Goal: Transaction & Acquisition: Download file/media

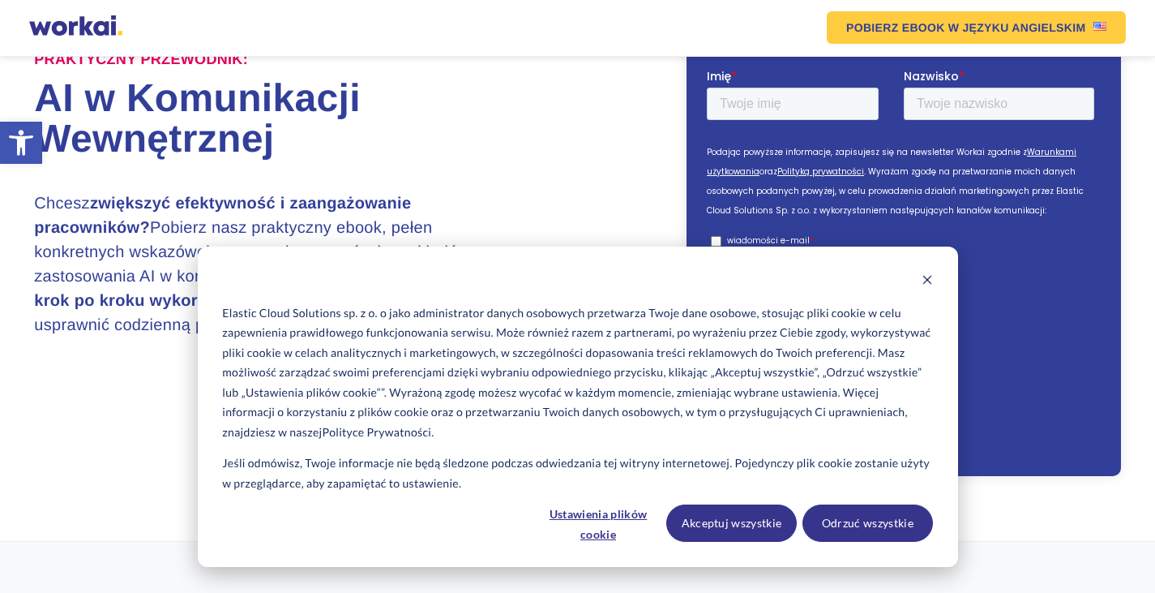
scroll to position [221, 0]
click at [732, 534] on button "Akceptuj wszystkie" at bounding box center [731, 522] width 131 height 37
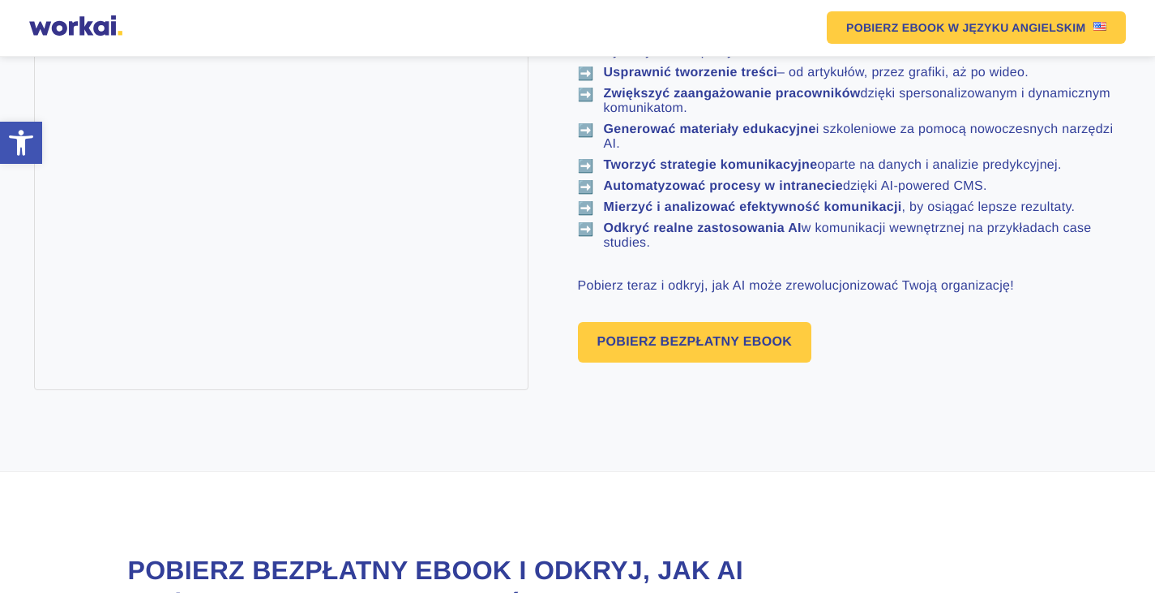
scroll to position [1041, 0]
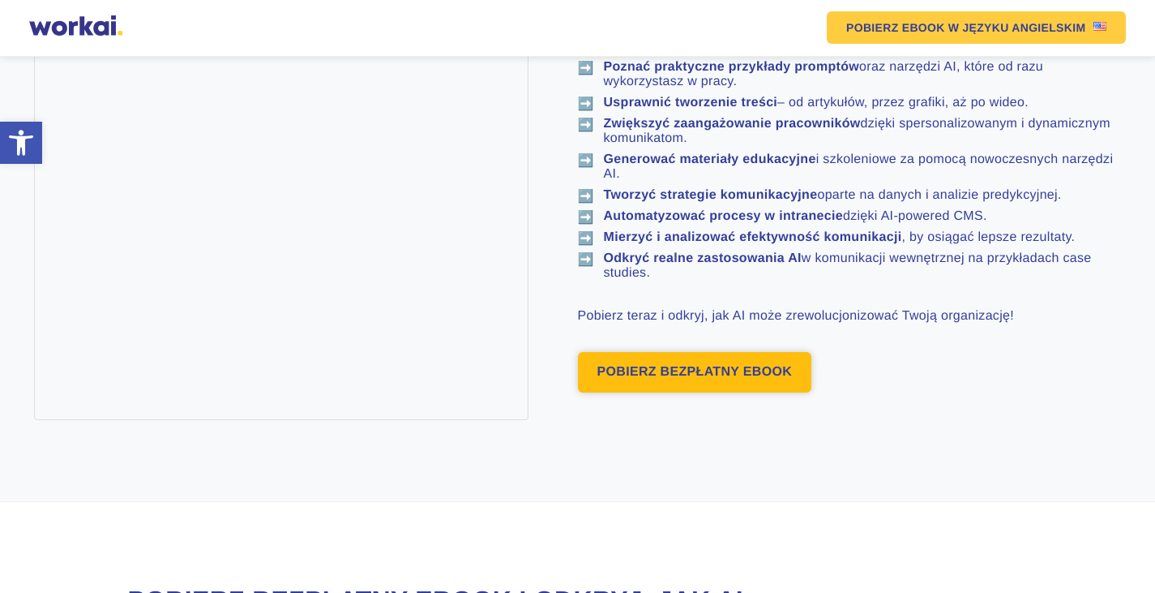
click at [724, 392] on link "POBIERZ BEZPŁATNY EBOOK" at bounding box center [695, 372] width 234 height 41
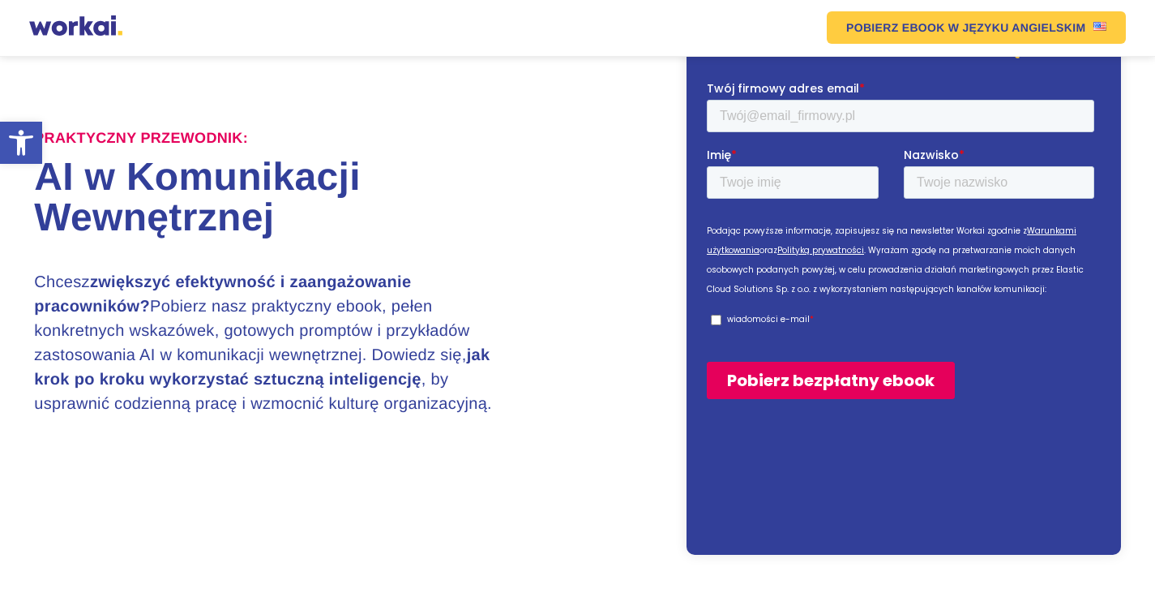
scroll to position [141, 0]
click at [773, 117] on input "Twój firmowy adres email *" at bounding box center [900, 115] width 388 height 32
type input "wojciech.sulik@inforit.com"
type input "Wojciech"
type input "Sulik"
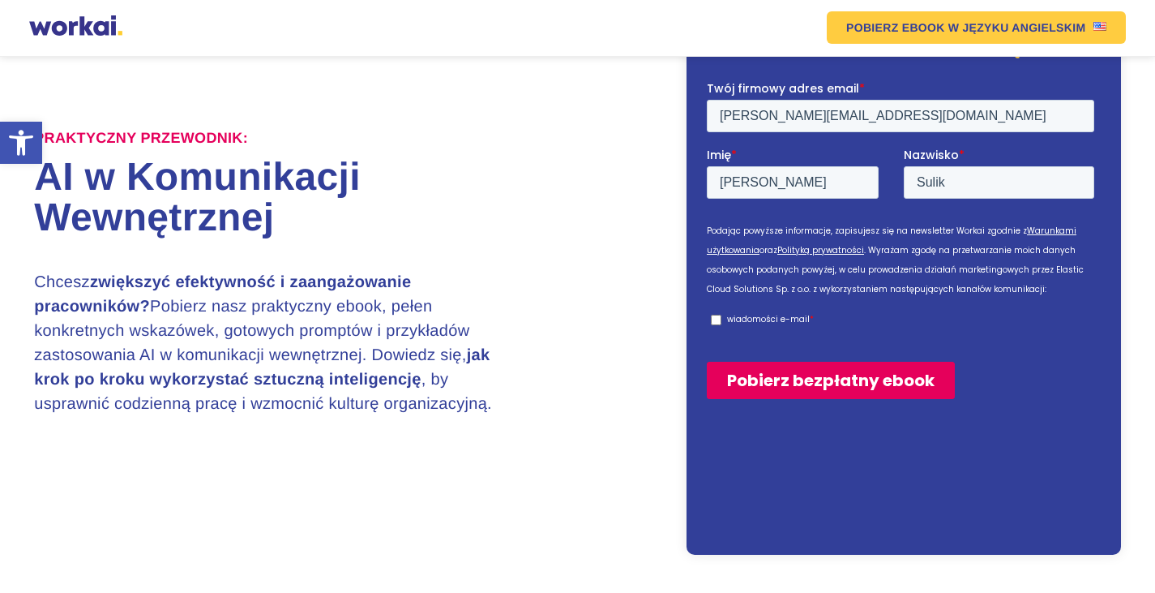
click at [748, 317] on p "wiadomości e-mail" at bounding box center [767, 318] width 83 height 12
click at [721, 317] on input "wiadomości e-mail *" at bounding box center [715, 319] width 11 height 11
checkbox input "true"
click at [858, 382] on input "Pobierz bezpłatny ebook" at bounding box center [830, 379] width 248 height 37
